Goal: Find specific page/section: Find specific page/section

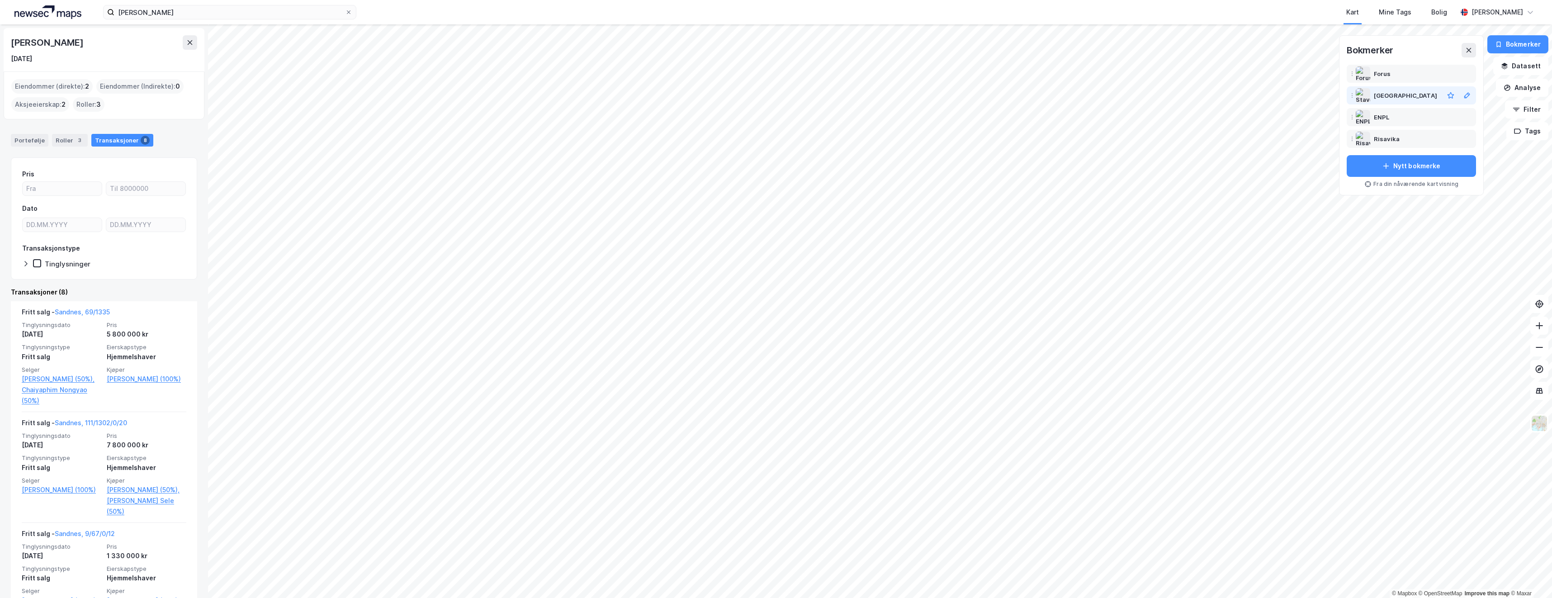
click at [1386, 94] on div "[GEOGRAPHIC_DATA]" at bounding box center [1405, 95] width 63 height 11
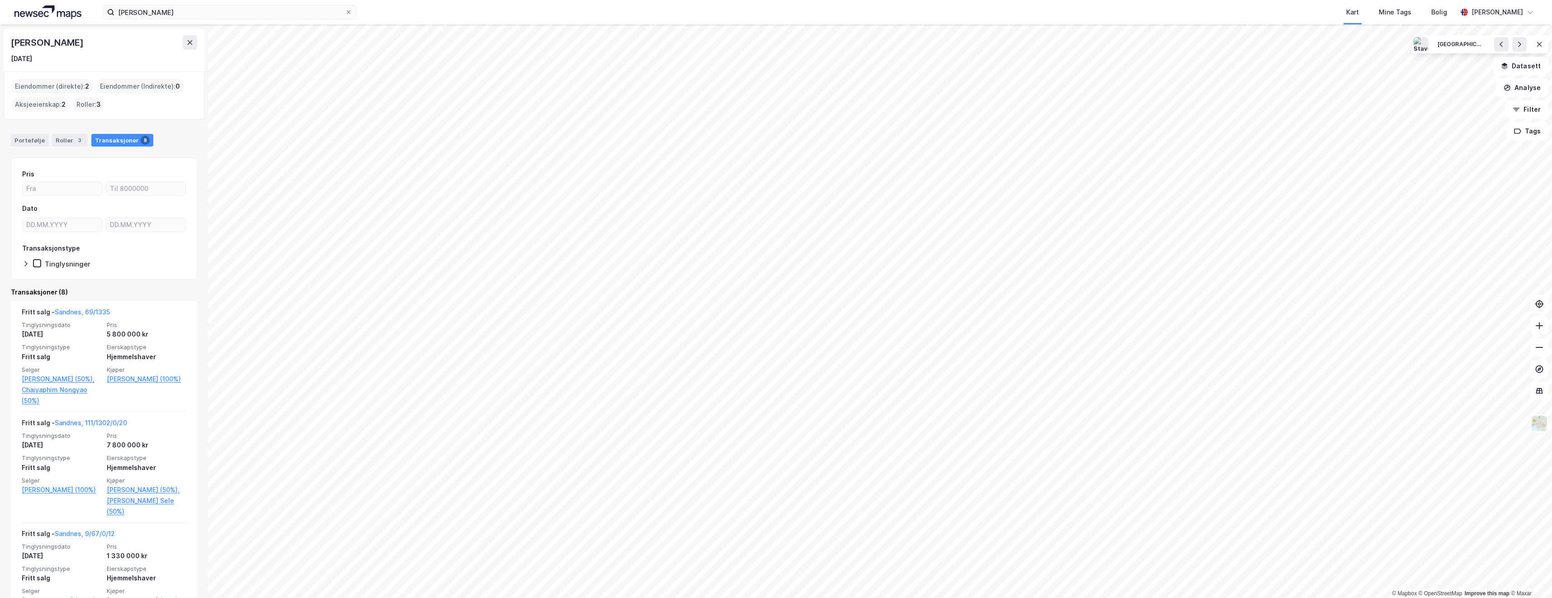
click at [979, 597] on html "jakob asserson ingebrigtsen Kart Mine Tags Bolig Rolf Aarthun © Mapbox © OpenSt…" at bounding box center [776, 299] width 1552 height 598
